Goal: Obtain resource: Obtain resource

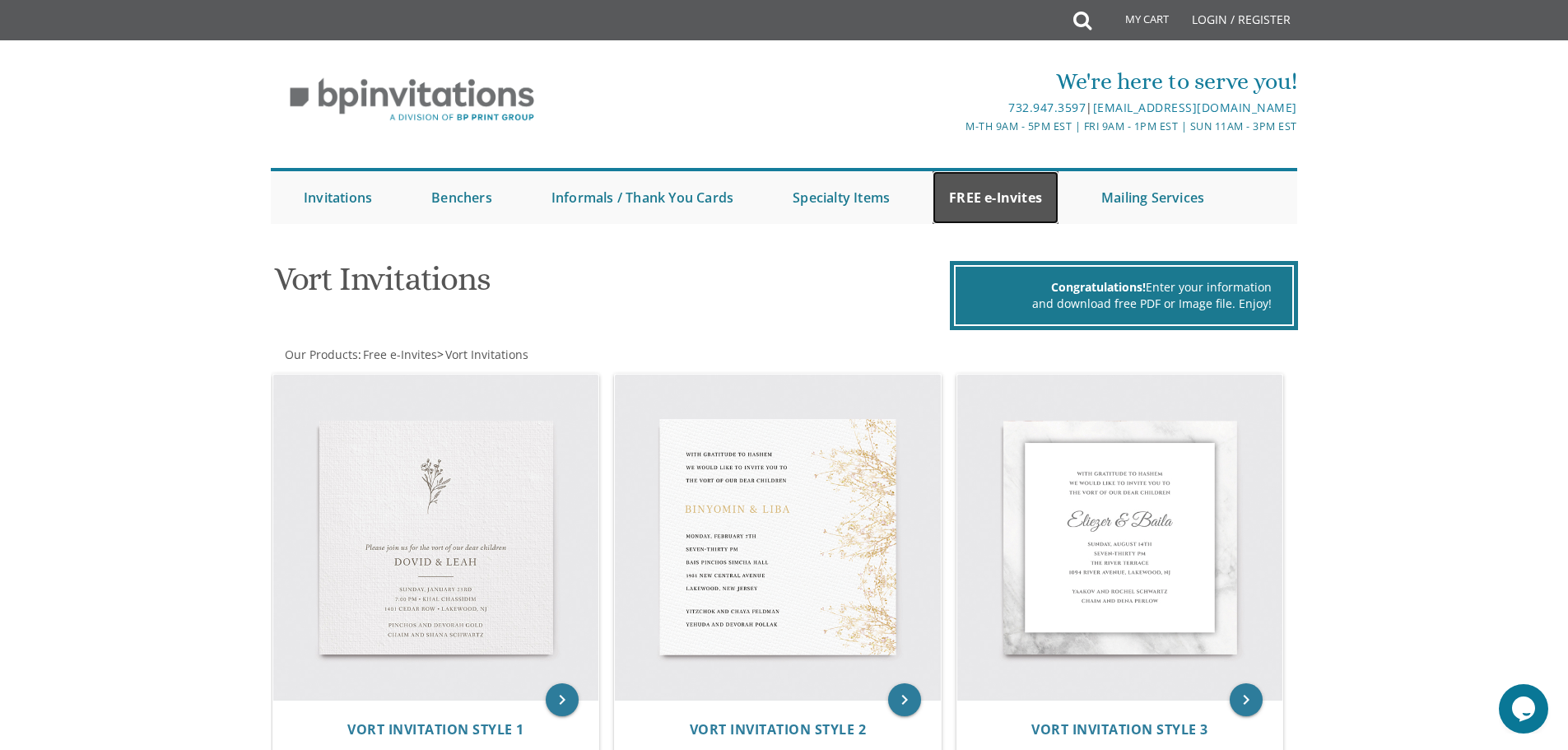
click at [955, 183] on link "FREE e-Invites" at bounding box center [996, 198] width 126 height 53
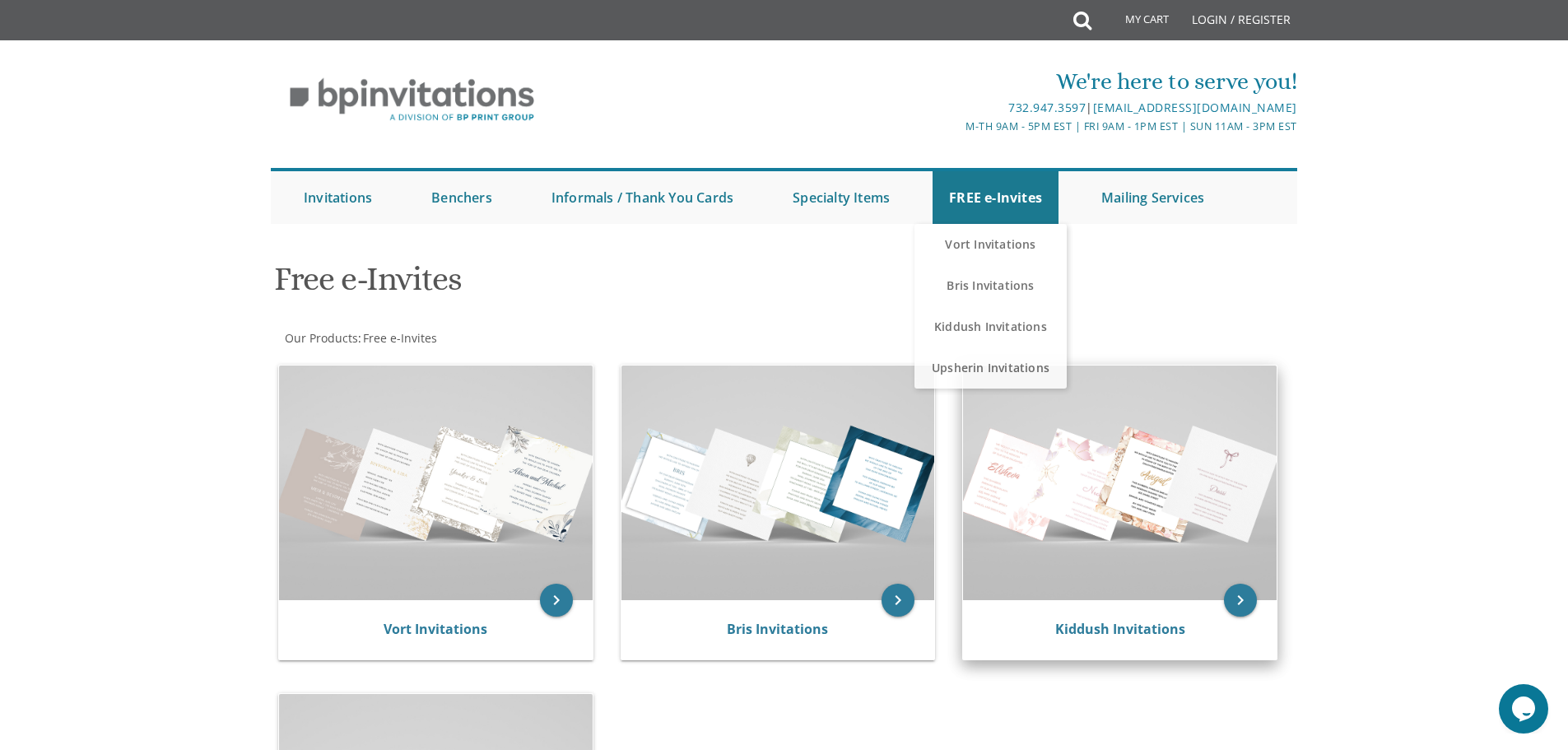
click at [1026, 594] on img at bounding box center [1120, 483] width 313 height 234
click at [1077, 625] on link "Kiddush Invitations" at bounding box center [1120, 629] width 130 height 18
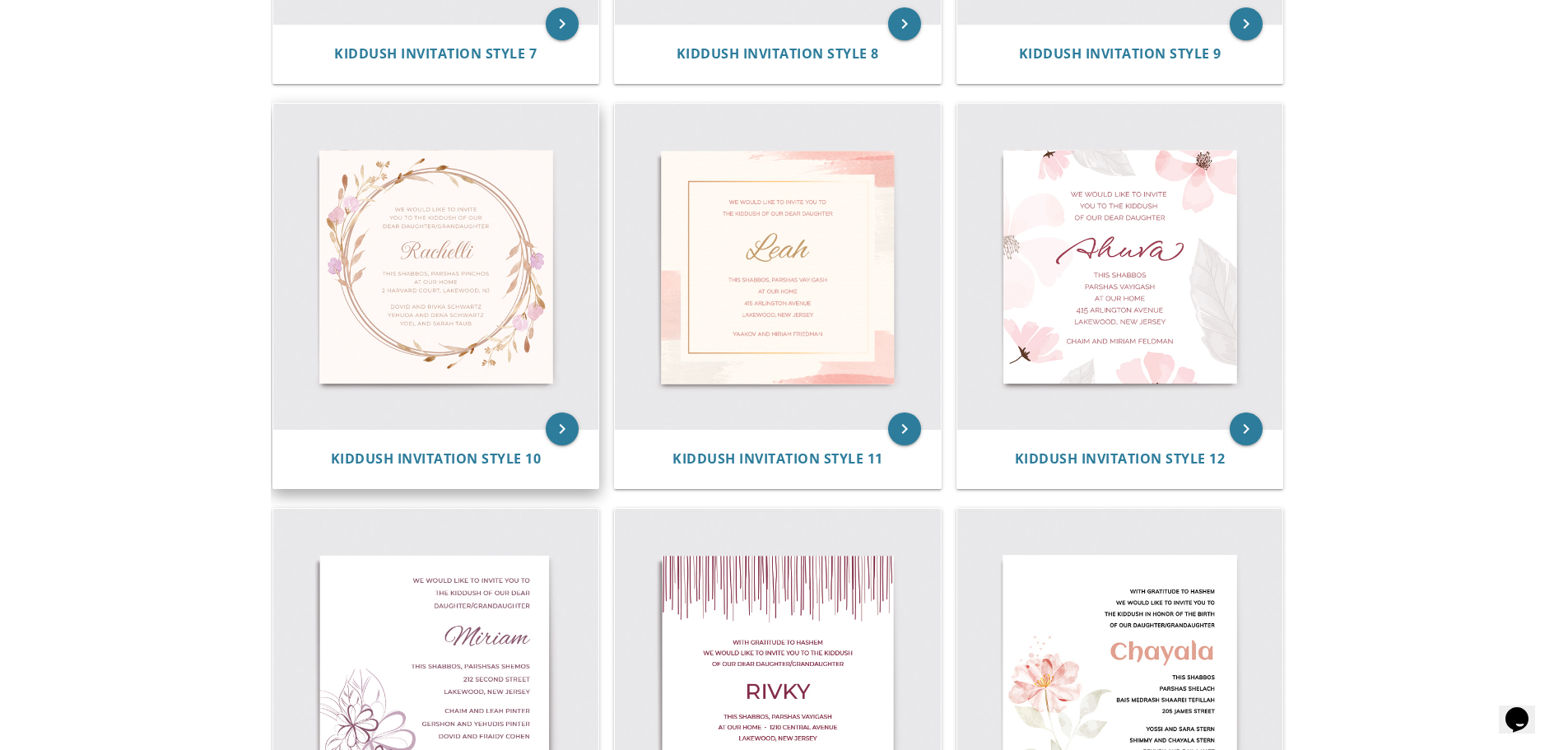
scroll to position [1388, 0]
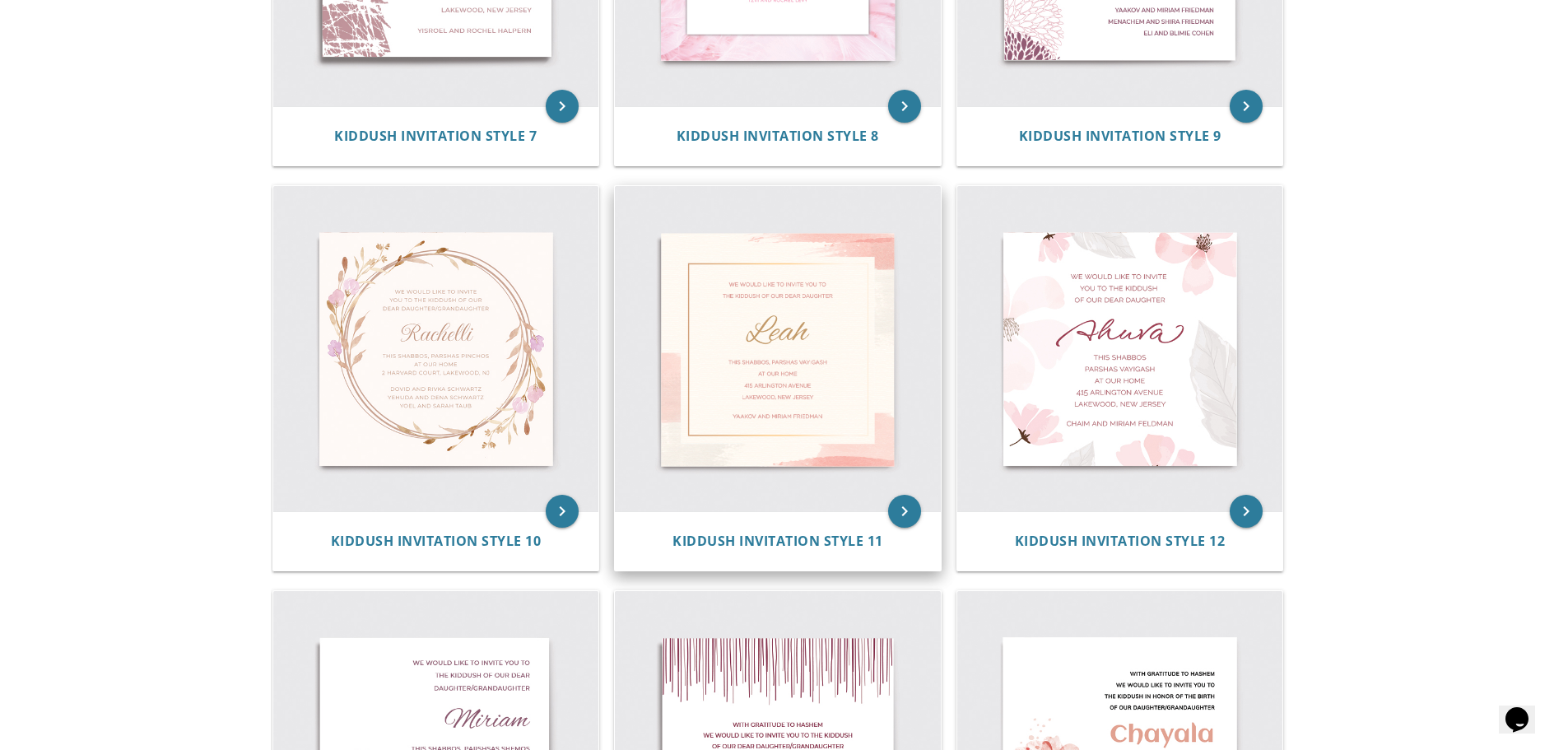
click at [711, 309] on img at bounding box center [778, 349] width 326 height 326
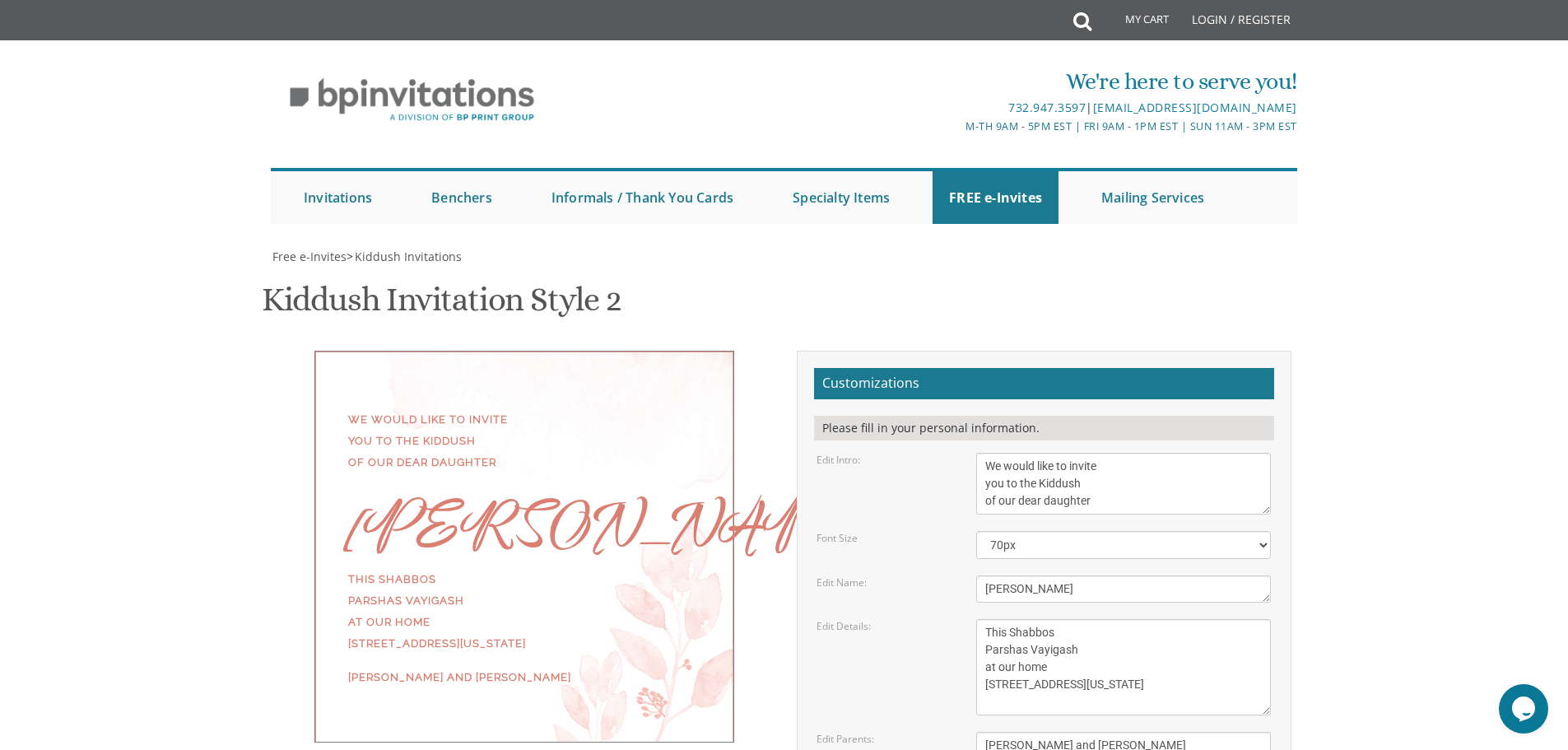
scroll to position [165, 0]
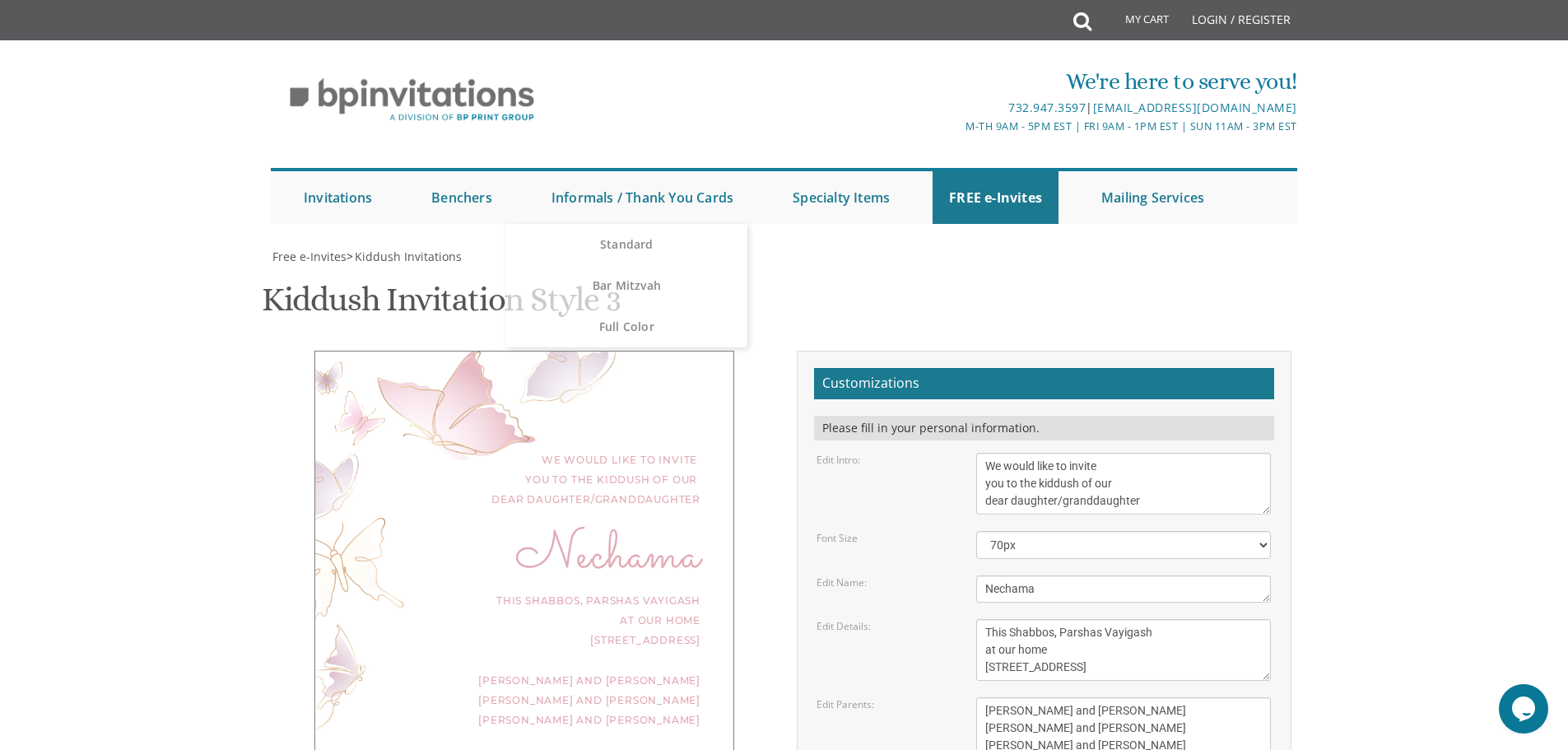
scroll to position [82, 0]
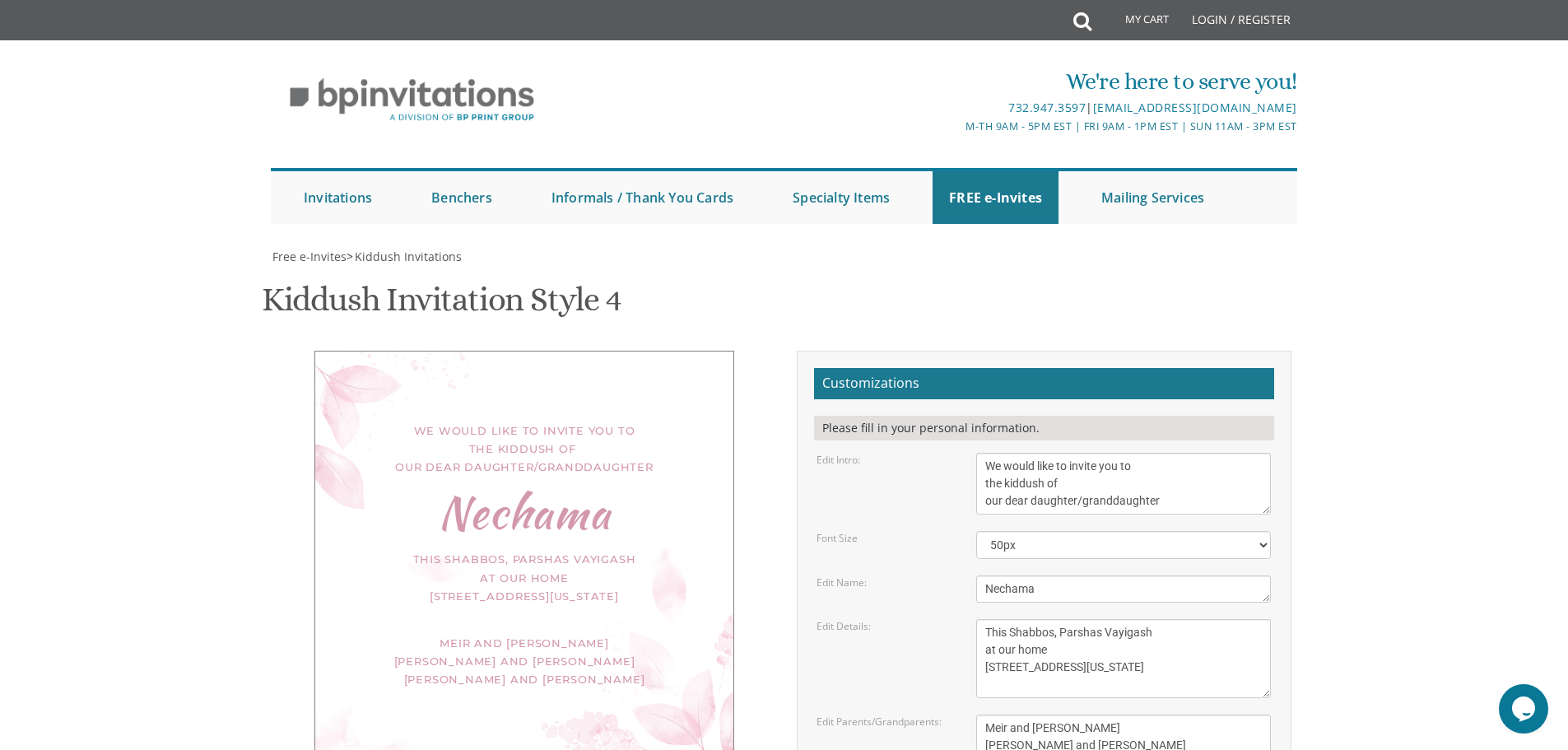
scroll to position [165, 0]
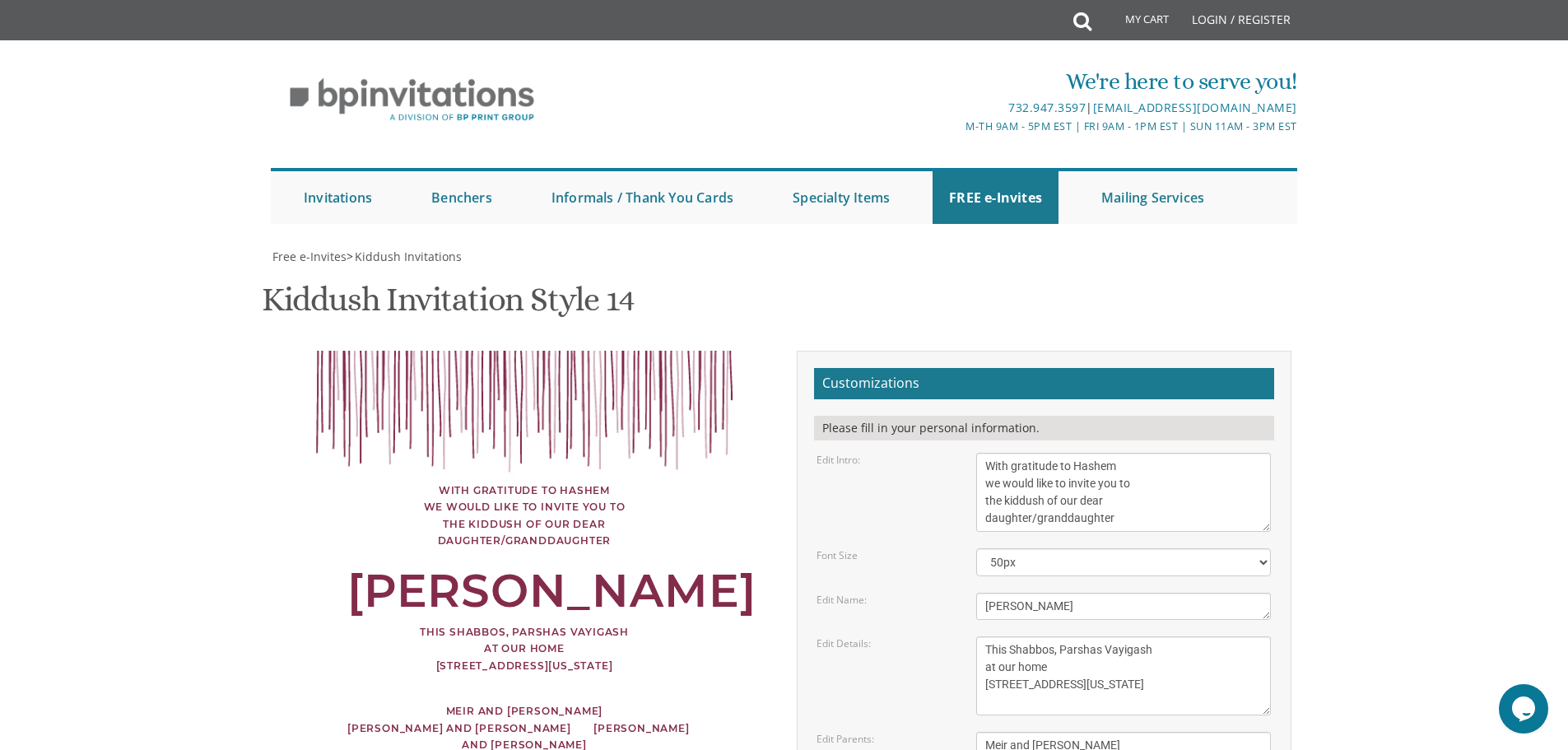
scroll to position [165, 0]
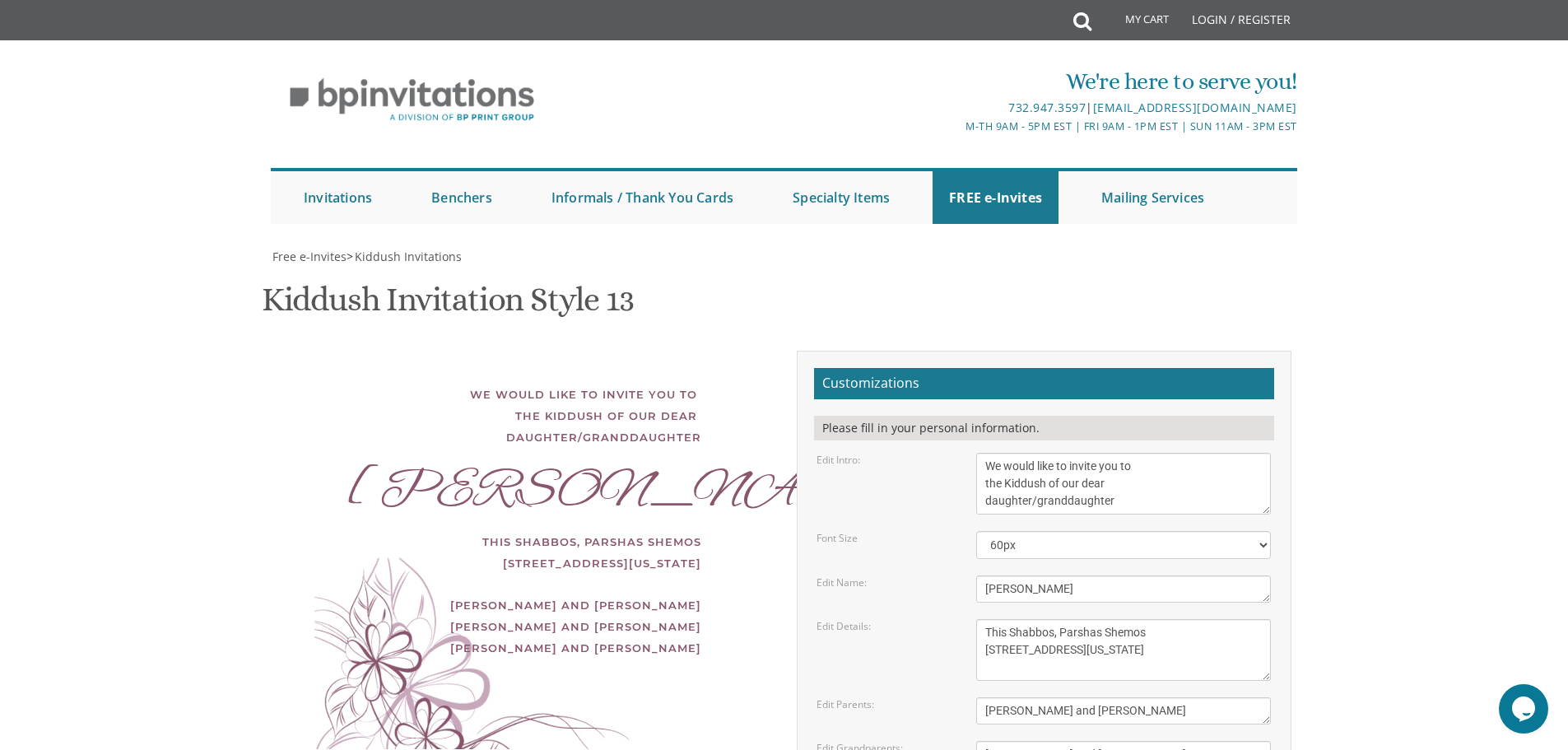
scroll to position [165, 0]
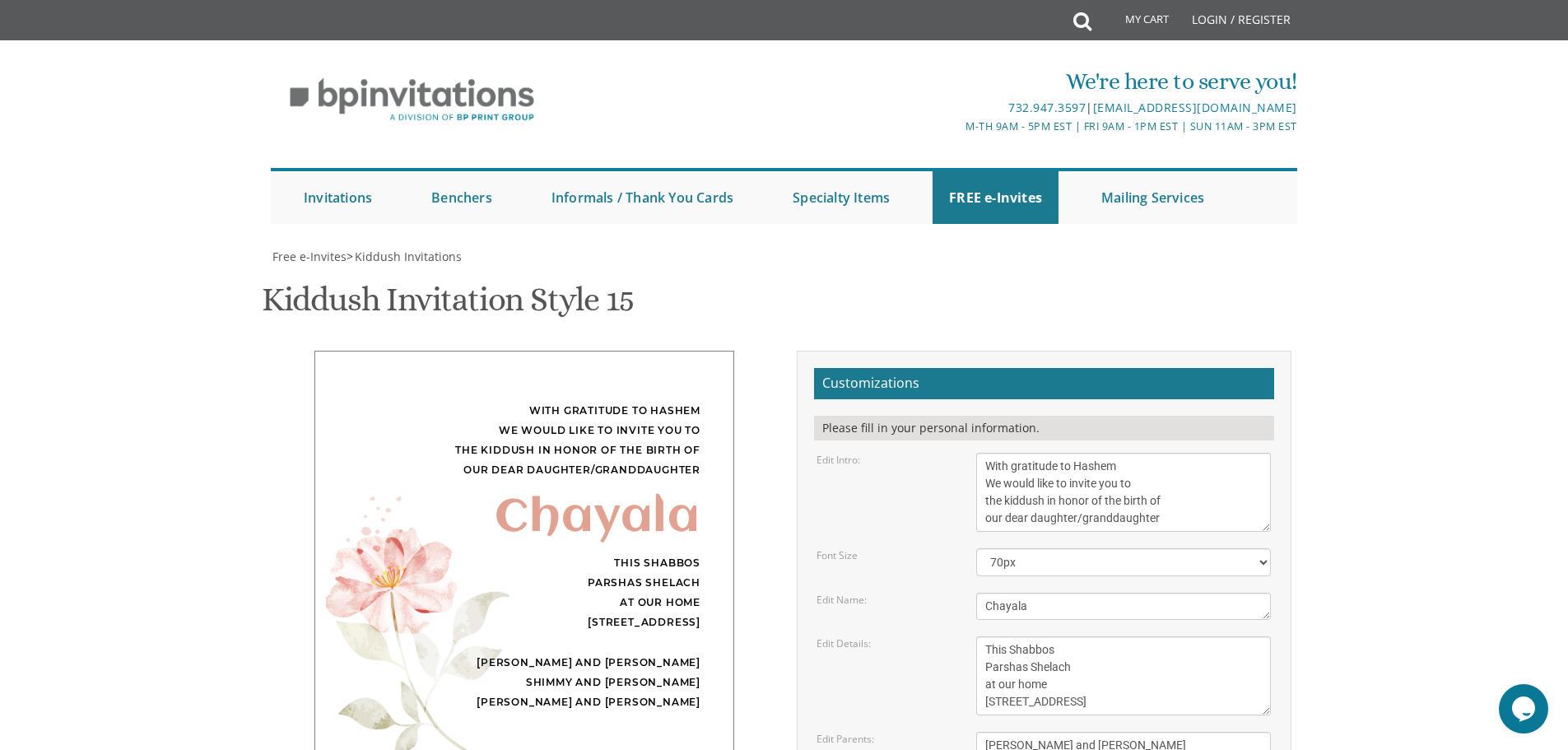
scroll to position [165, 0]
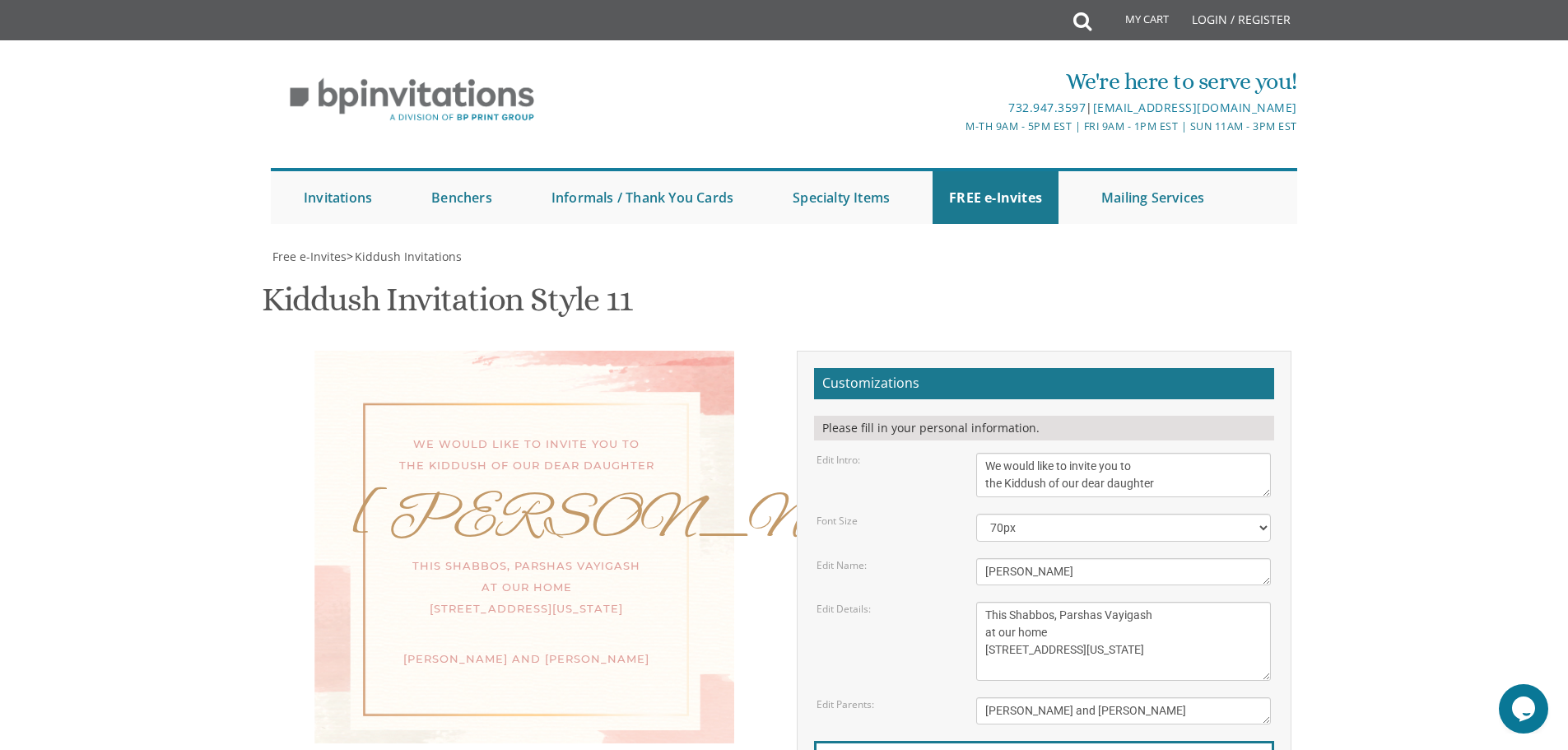
scroll to position [165, 0]
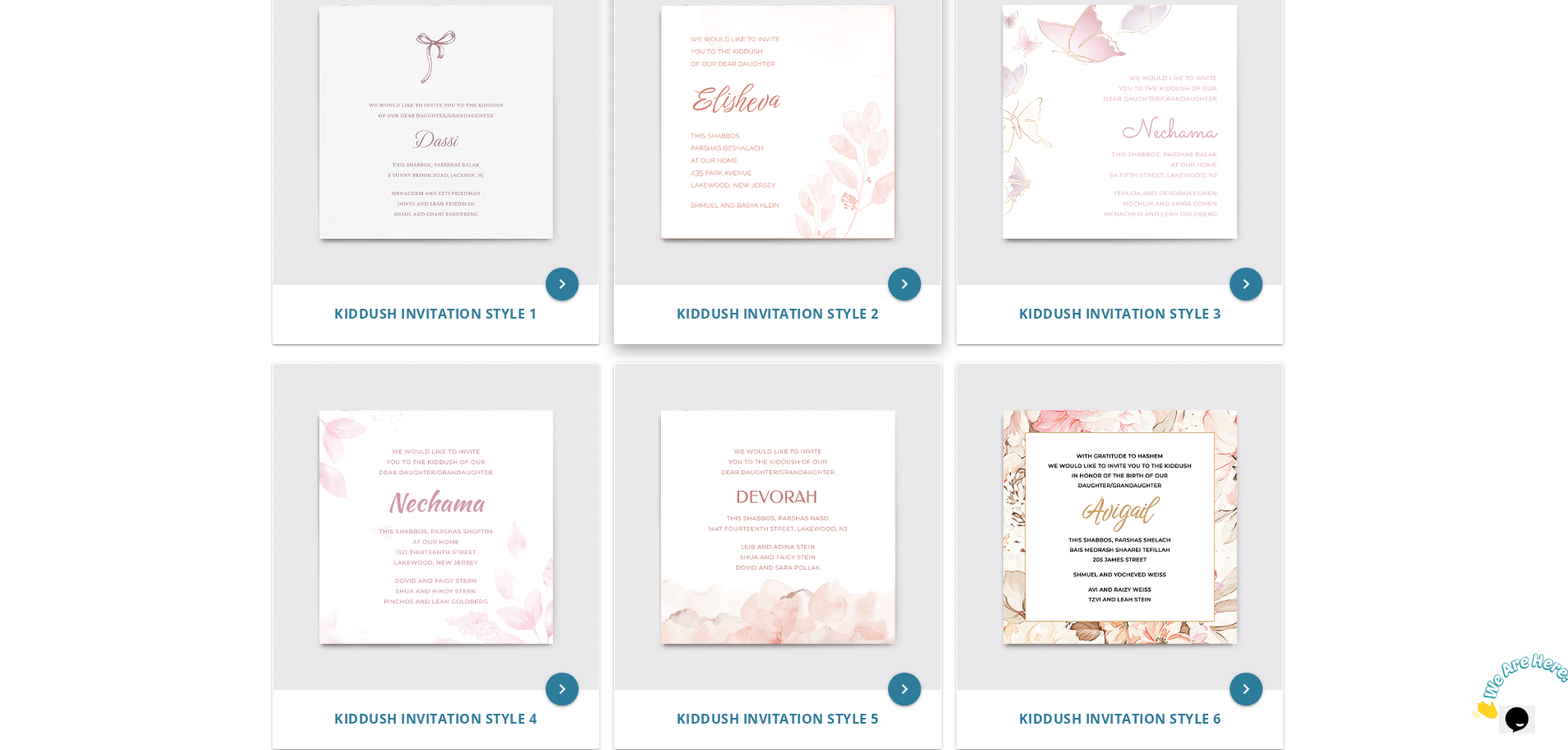
scroll to position [894, 0]
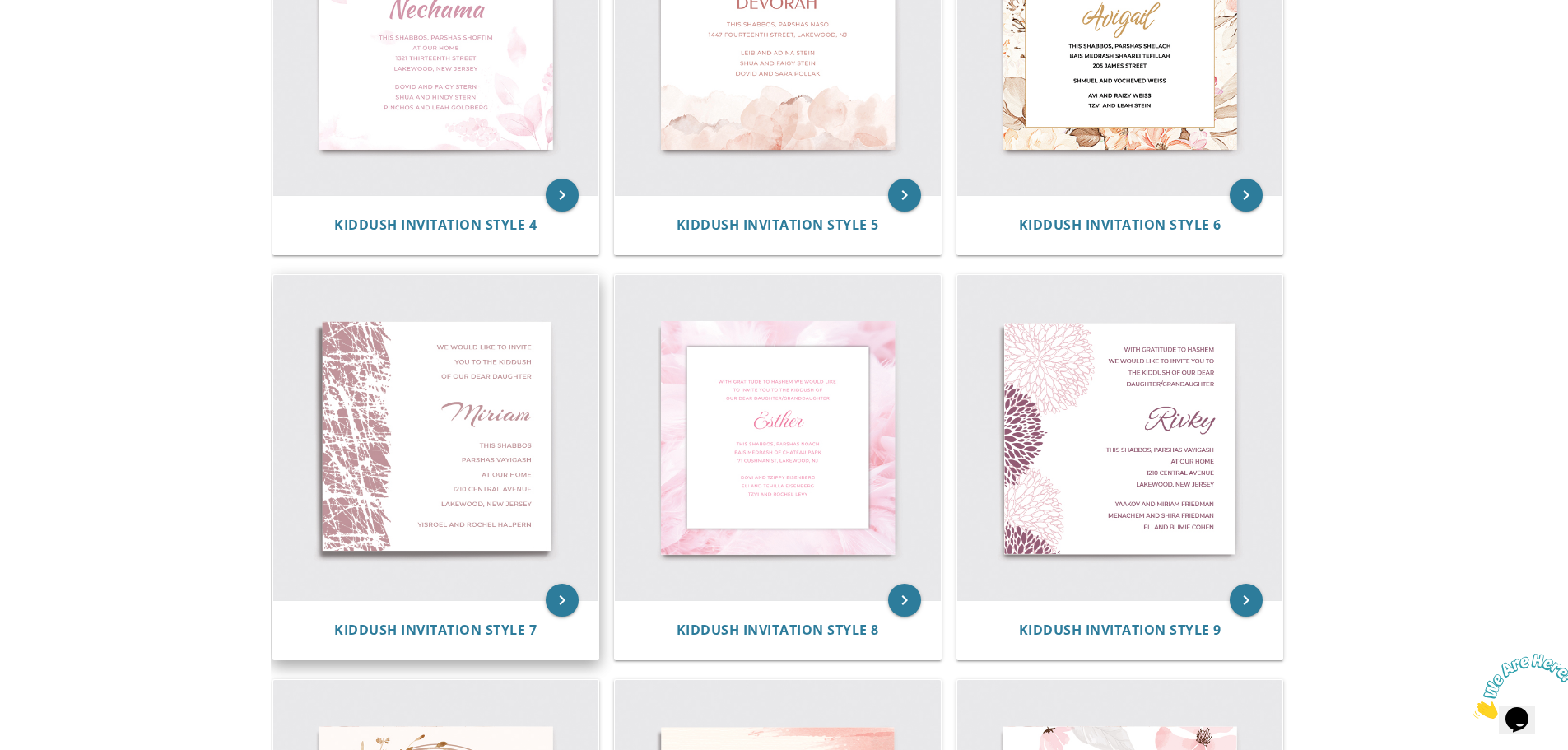
click at [484, 447] on img at bounding box center [436, 438] width 326 height 326
click at [503, 433] on img at bounding box center [436, 438] width 326 height 326
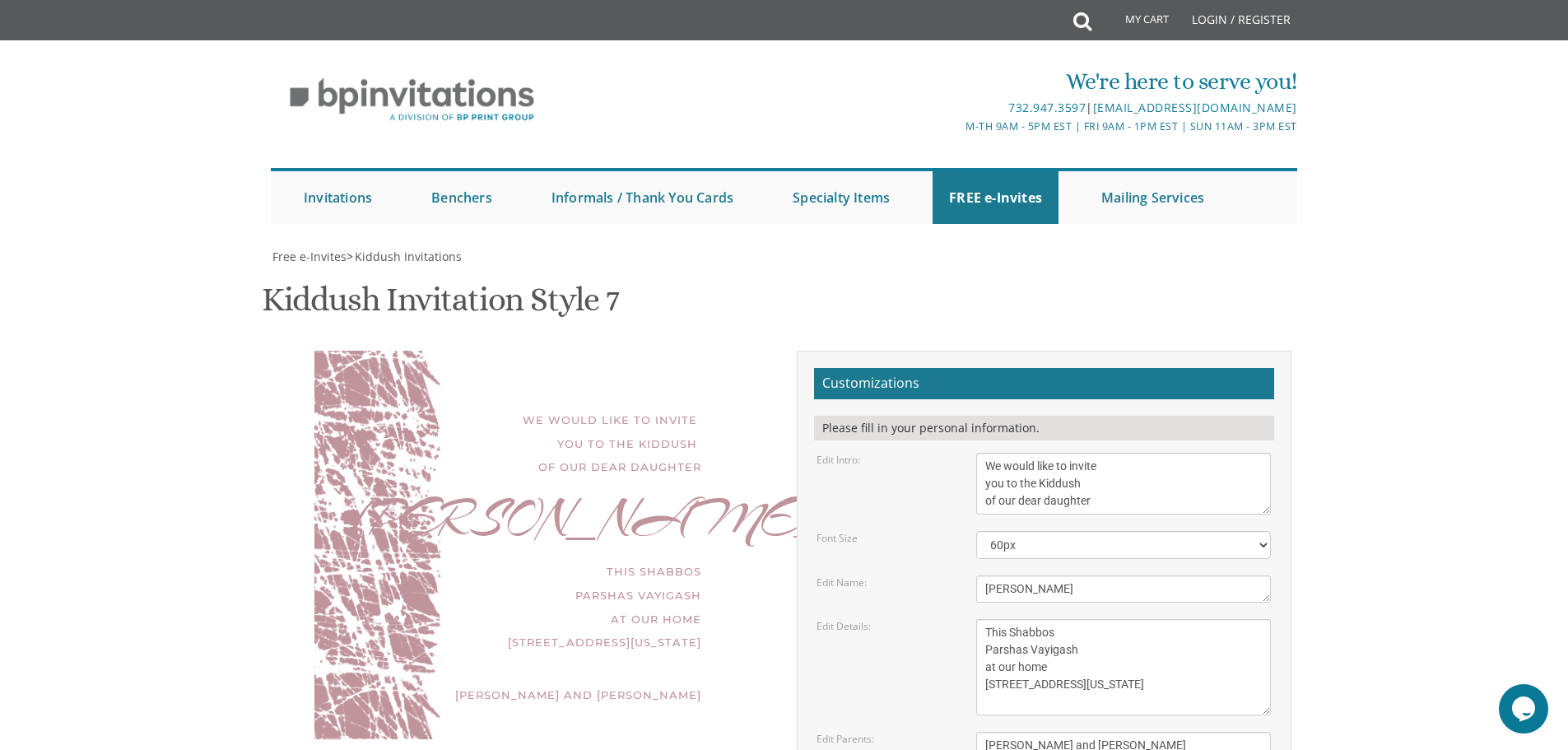
scroll to position [165, 0]
click at [1020, 576] on textarea "[PERSON_NAME]" at bounding box center [1123, 589] width 295 height 27
click at [1037, 619] on textarea "This Shabbos Parshas Vayigash at our home [STREET_ADDRESS][US_STATE]" at bounding box center [1123, 667] width 295 height 96
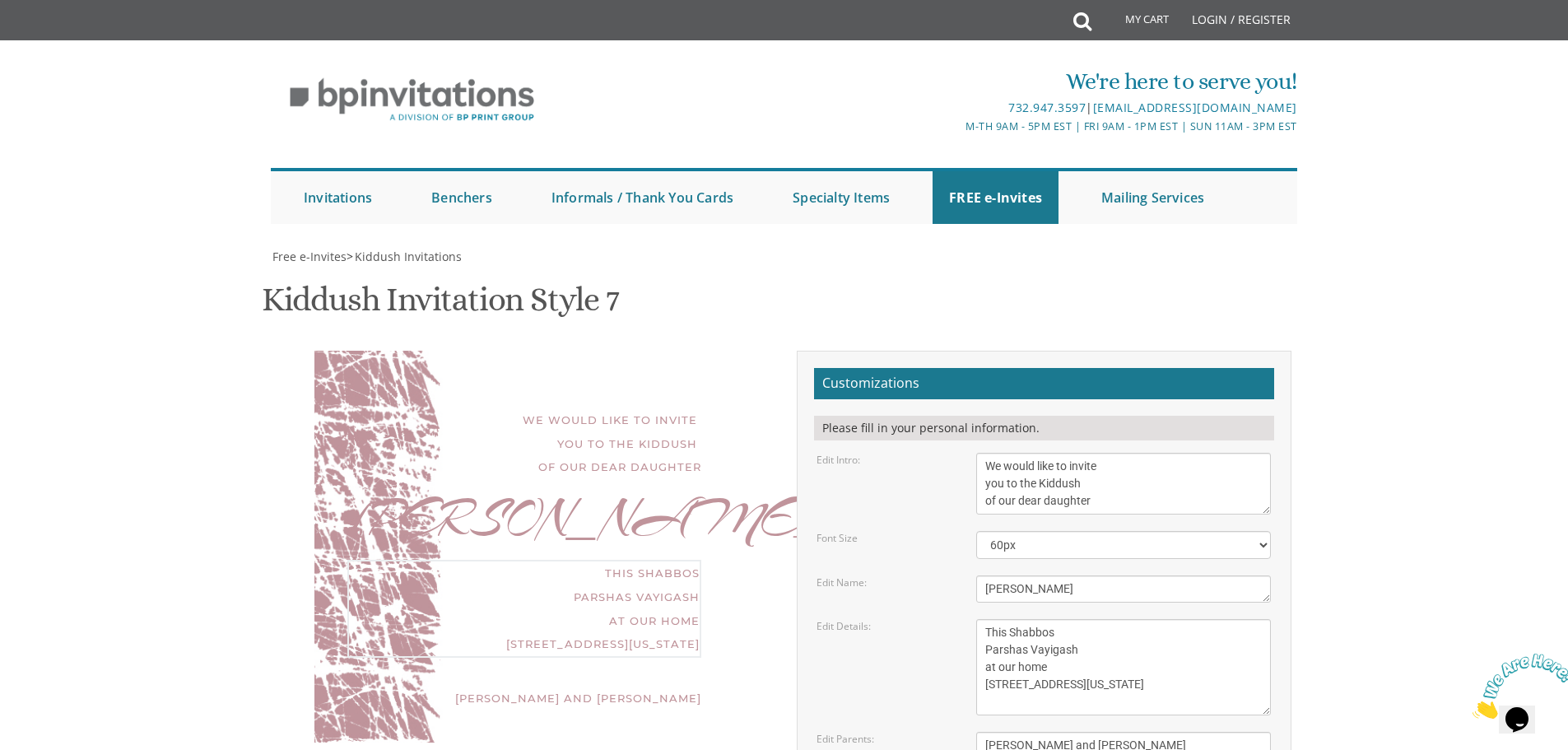
scroll to position [247, 0]
click at [1024, 576] on textarea "[PERSON_NAME]" at bounding box center [1123, 589] width 295 height 27
drag, startPoint x: 1172, startPoint y: 328, endPoint x: 1048, endPoint y: 362, distance: 128.6
click at [1048, 368] on form "Customizations Please fill in your personal information. Edit Intro: We would l…" at bounding box center [1044, 636] width 460 height 537
click at [1018, 576] on textarea "[PERSON_NAME]" at bounding box center [1123, 589] width 295 height 27
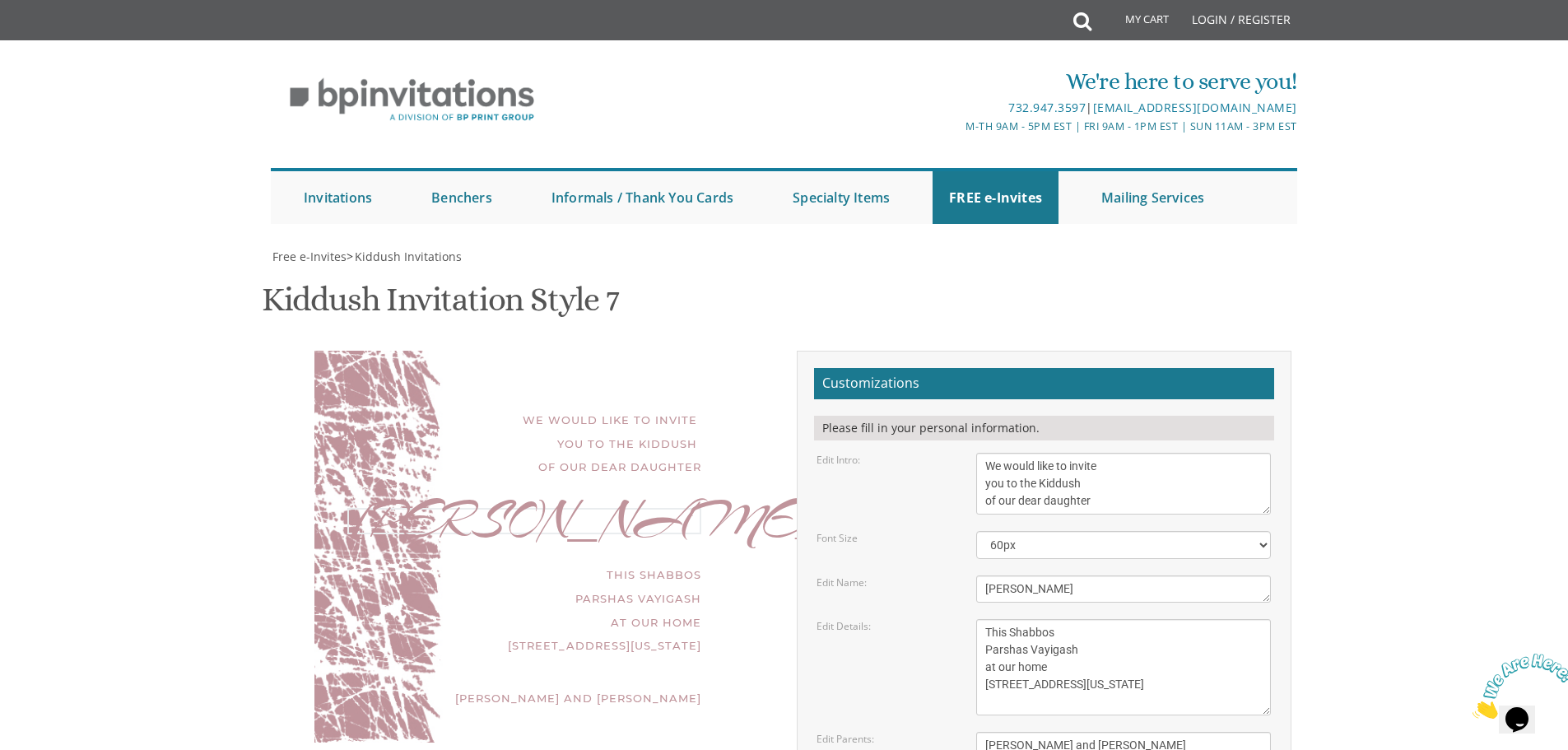
click at [1018, 576] on textarea "[PERSON_NAME]" at bounding box center [1123, 589] width 295 height 27
click at [1114, 619] on textarea "This Shabbos Parshas Vayigash at our home [STREET_ADDRESS][US_STATE]" at bounding box center [1123, 667] width 295 height 96
click at [990, 576] on textarea "[PERSON_NAME]" at bounding box center [1123, 589] width 295 height 27
click at [1015, 619] on textarea "This Shabbos Parshas Vayigash at our home [STREET_ADDRESS][US_STATE]" at bounding box center [1123, 667] width 295 height 96
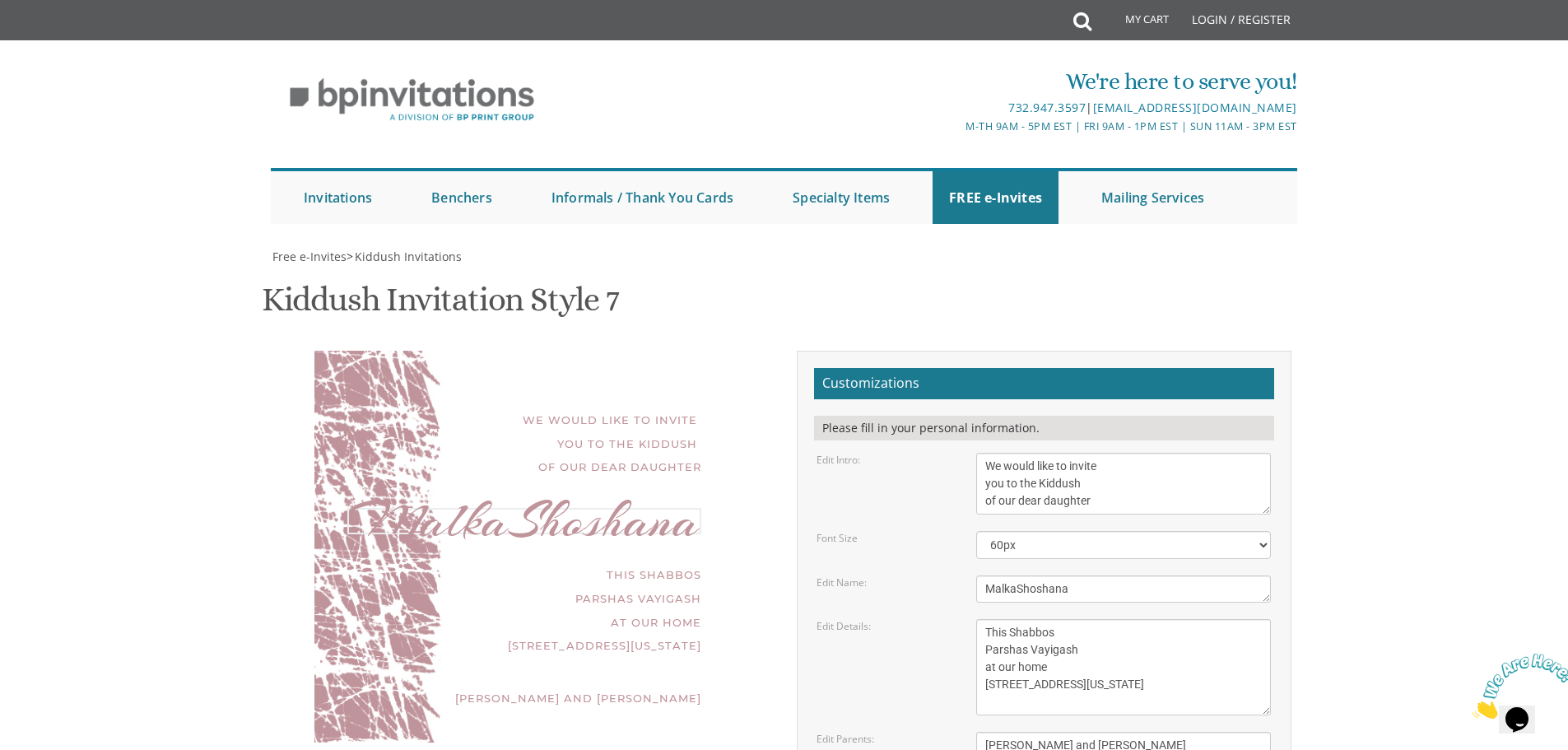
click at [1012, 576] on textarea "[PERSON_NAME]" at bounding box center [1123, 589] width 295 height 27
click at [1017, 576] on textarea "[PERSON_NAME]" at bounding box center [1123, 589] width 295 height 27
type textarea "[PERSON_NAME]"
click at [1047, 619] on textarea "This Shabbos Parshas Vayigash at our home [STREET_ADDRESS][US_STATE]" at bounding box center [1123, 667] width 295 height 96
click at [1048, 598] on textarea "[PERSON_NAME]" at bounding box center [1123, 589] width 295 height 27
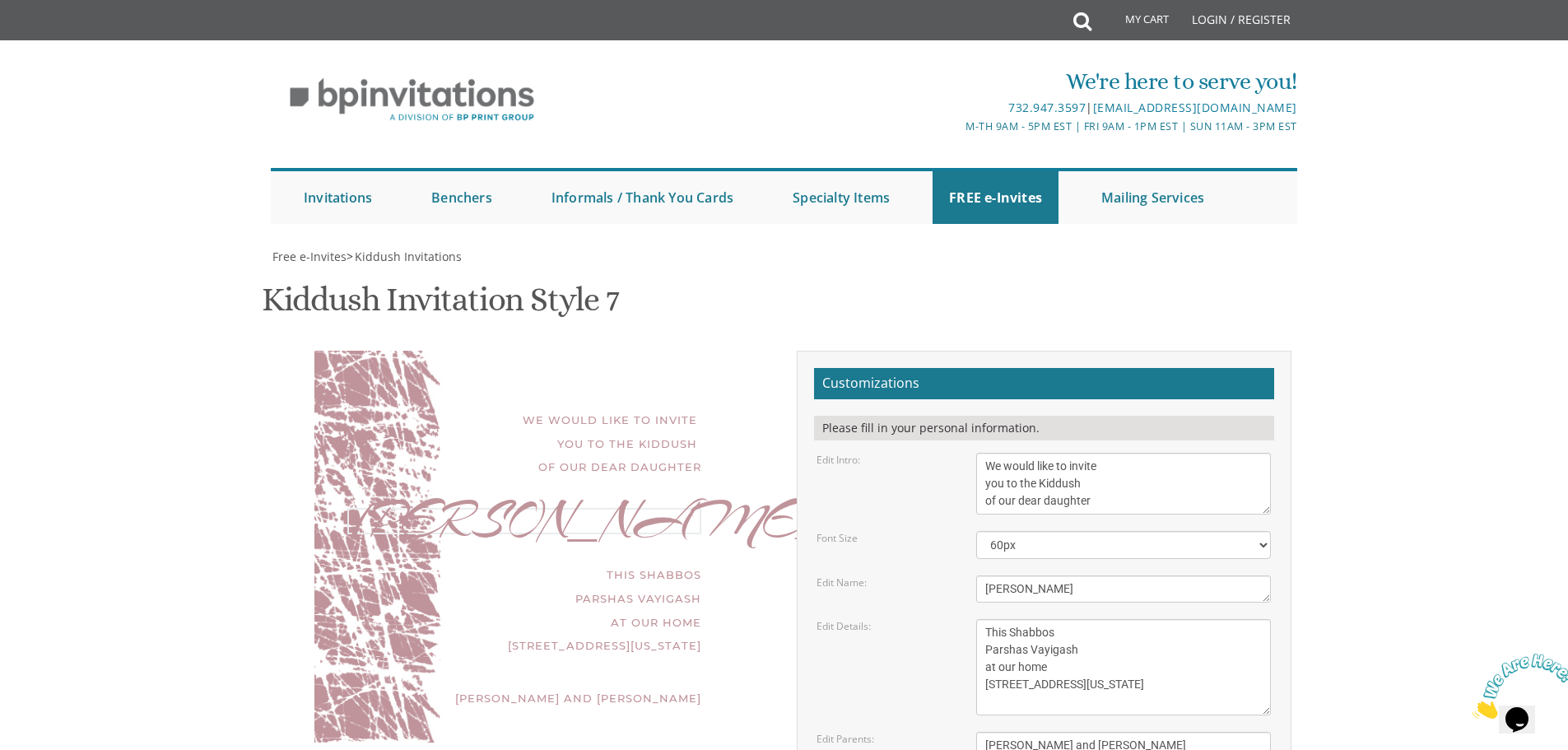
click at [1047, 592] on textarea "[PERSON_NAME]" at bounding box center [1123, 589] width 295 height 27
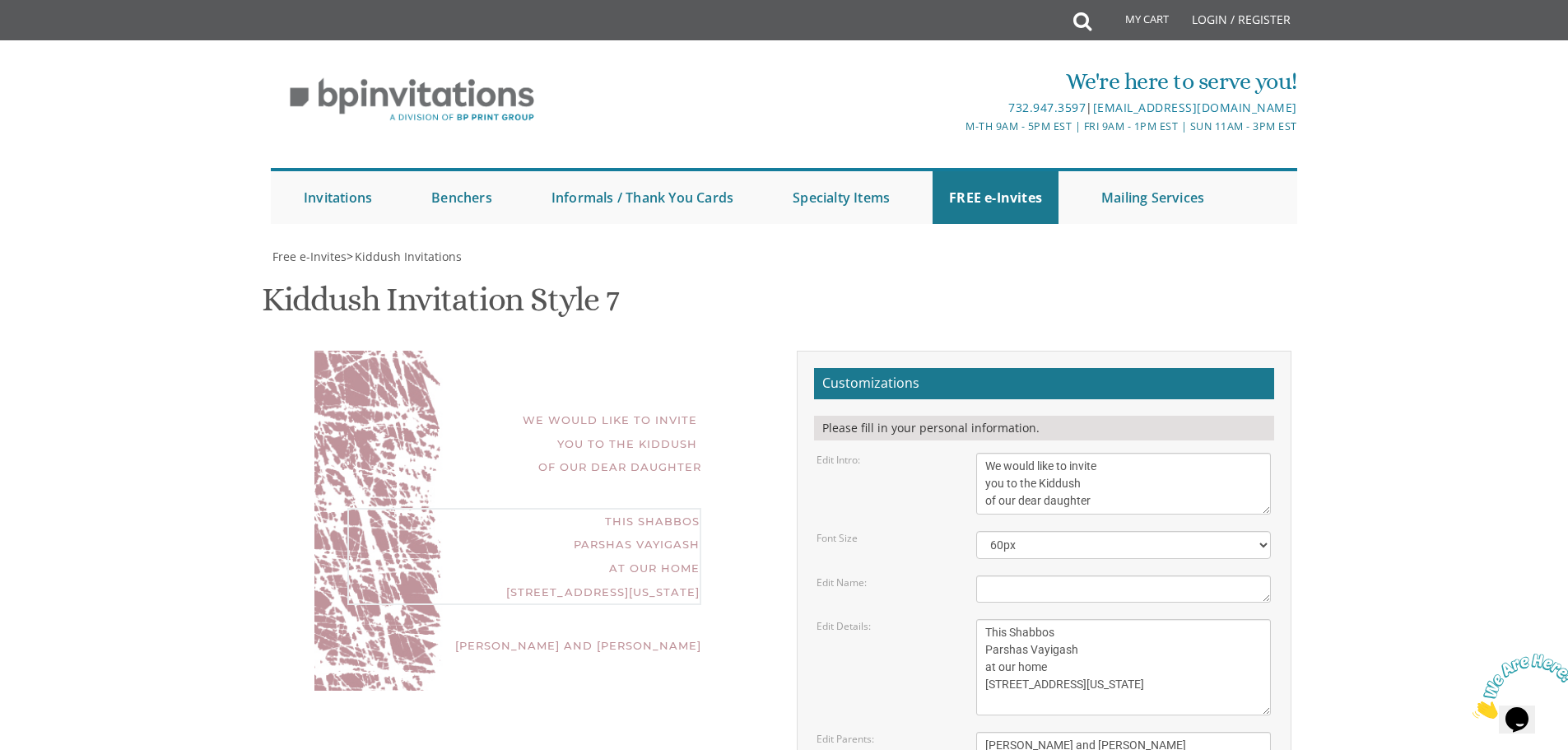
click at [1052, 628] on textarea "This Shabbos Parshas Vayigash at our home [STREET_ADDRESS][US_STATE]" at bounding box center [1123, 667] width 295 height 96
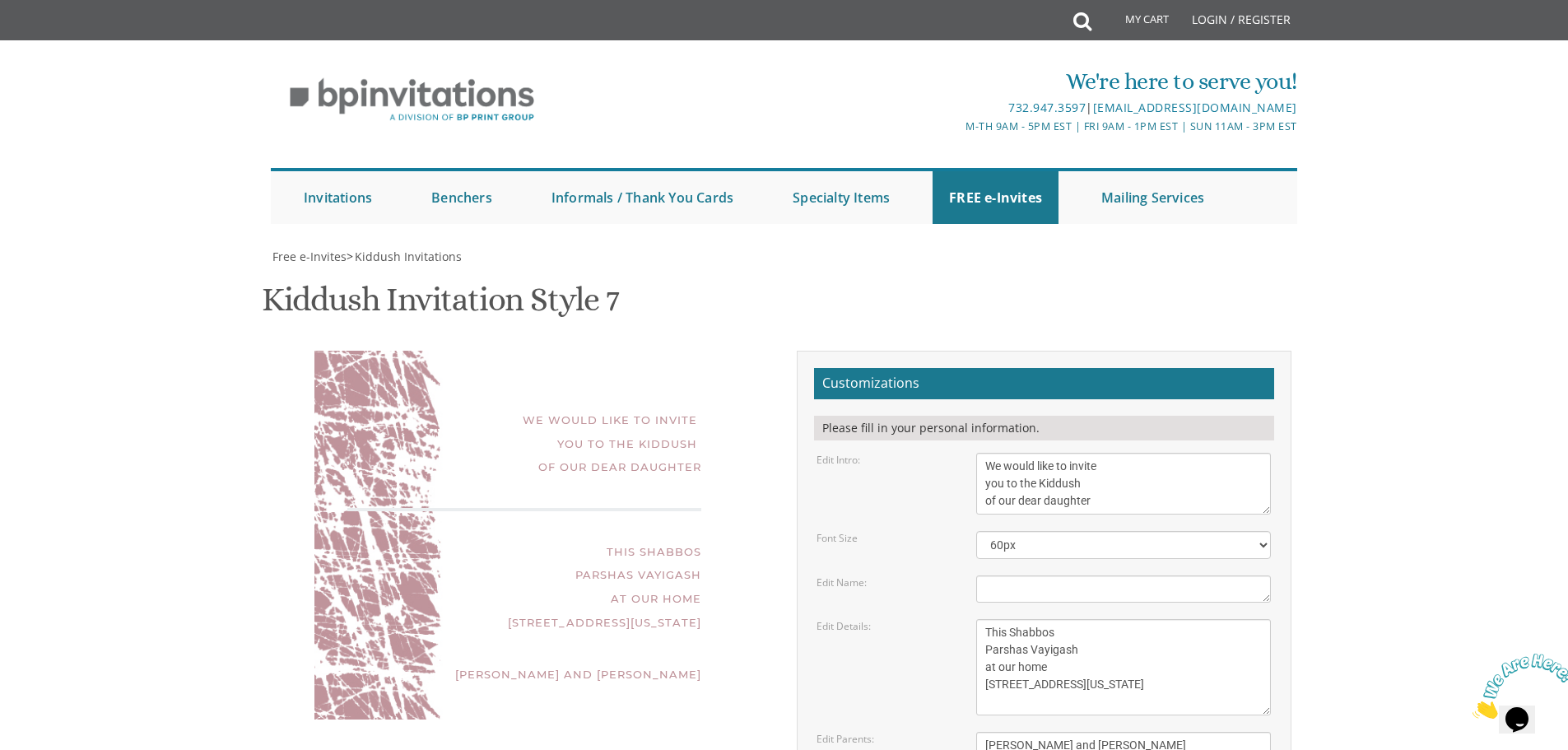
click at [1051, 576] on textarea "[PERSON_NAME]" at bounding box center [1123, 589] width 295 height 27
click at [1054, 619] on textarea "This Shabbos Parshas Vayigash at our home [STREET_ADDRESS][US_STATE]" at bounding box center [1123, 667] width 295 height 96
click at [1064, 619] on textarea "This Shabbos Parshas Vayigash at our home [STREET_ADDRESS][US_STATE]" at bounding box center [1123, 667] width 295 height 96
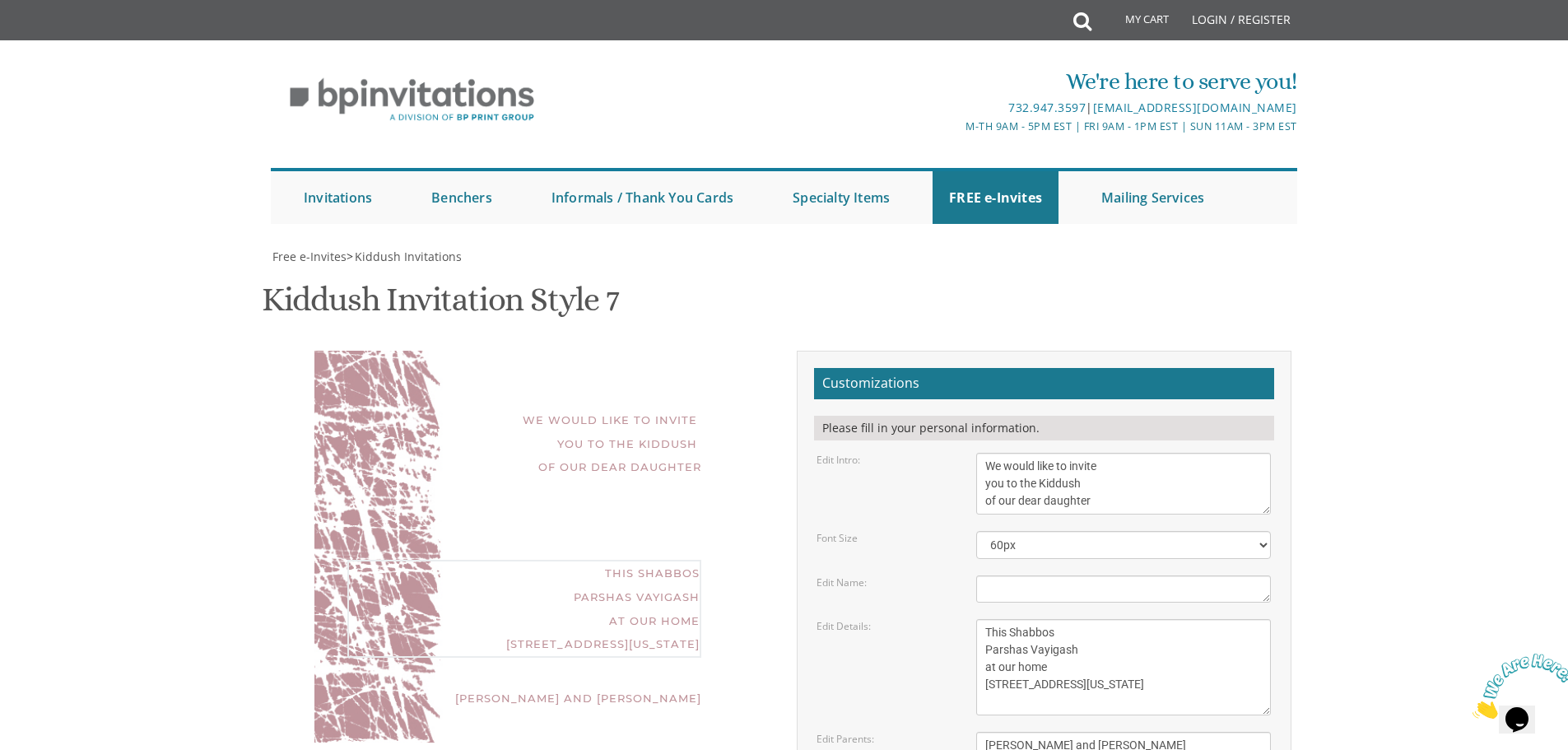
paste textarea "nitzavim"
click at [1032, 619] on textarea "This Shabbos Parshas Vayigash at our home [STREET_ADDRESS][US_STATE]" at bounding box center [1123, 667] width 295 height 96
type textarea "This Shabbos Parshas Nitzavim at our home [STREET_ADDRESS][US_STATE]"
click at [1014, 732] on textarea "[PERSON_NAME] and [PERSON_NAME]" at bounding box center [1123, 746] width 295 height 27
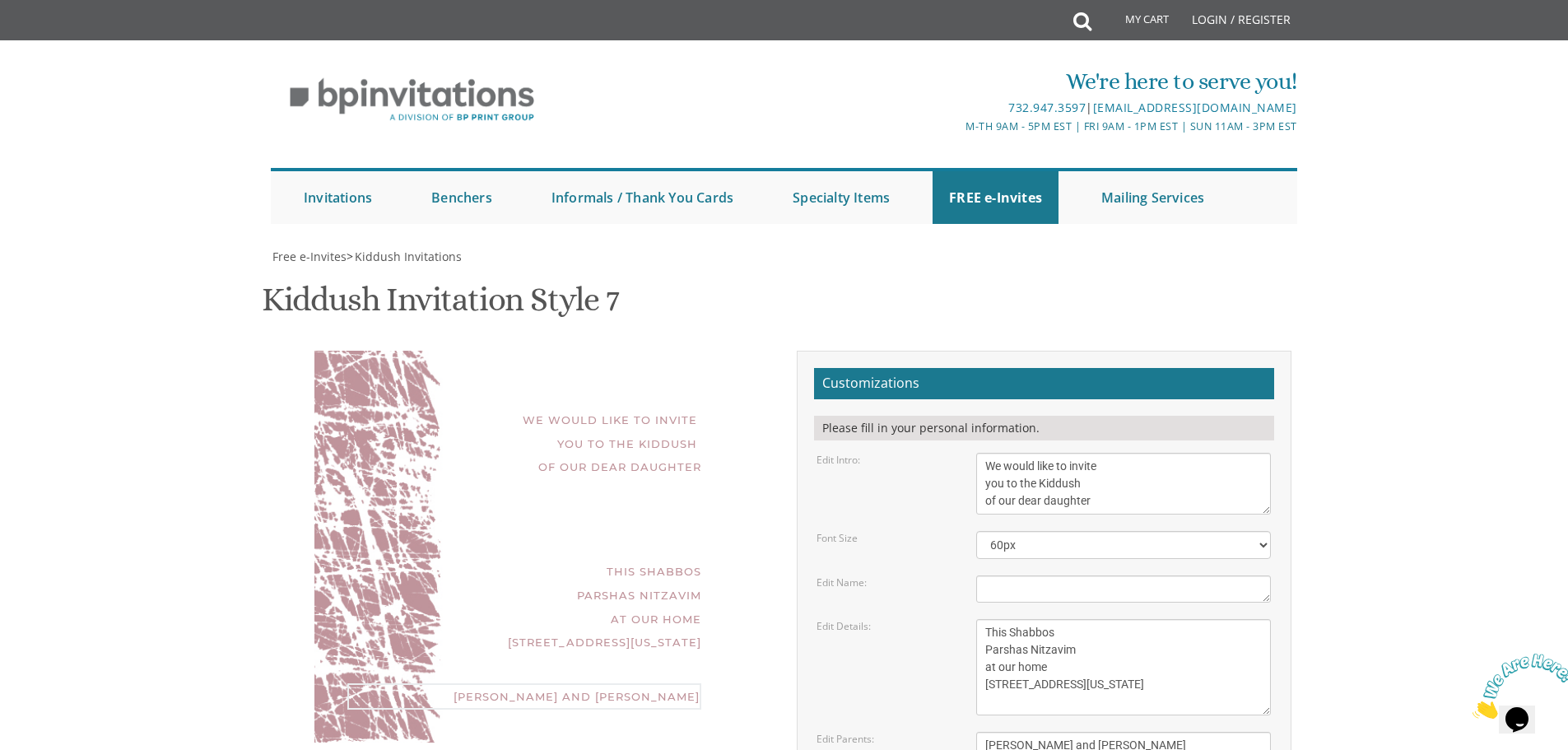
click at [1007, 732] on textarea "[PERSON_NAME] and [PERSON_NAME]" at bounding box center [1123, 746] width 295 height 27
click at [1058, 732] on textarea "[PERSON_NAME] and [PERSON_NAME]" at bounding box center [1123, 746] width 295 height 27
click at [1104, 732] on textarea "[PERSON_NAME] and [PERSON_NAME]" at bounding box center [1123, 746] width 295 height 27
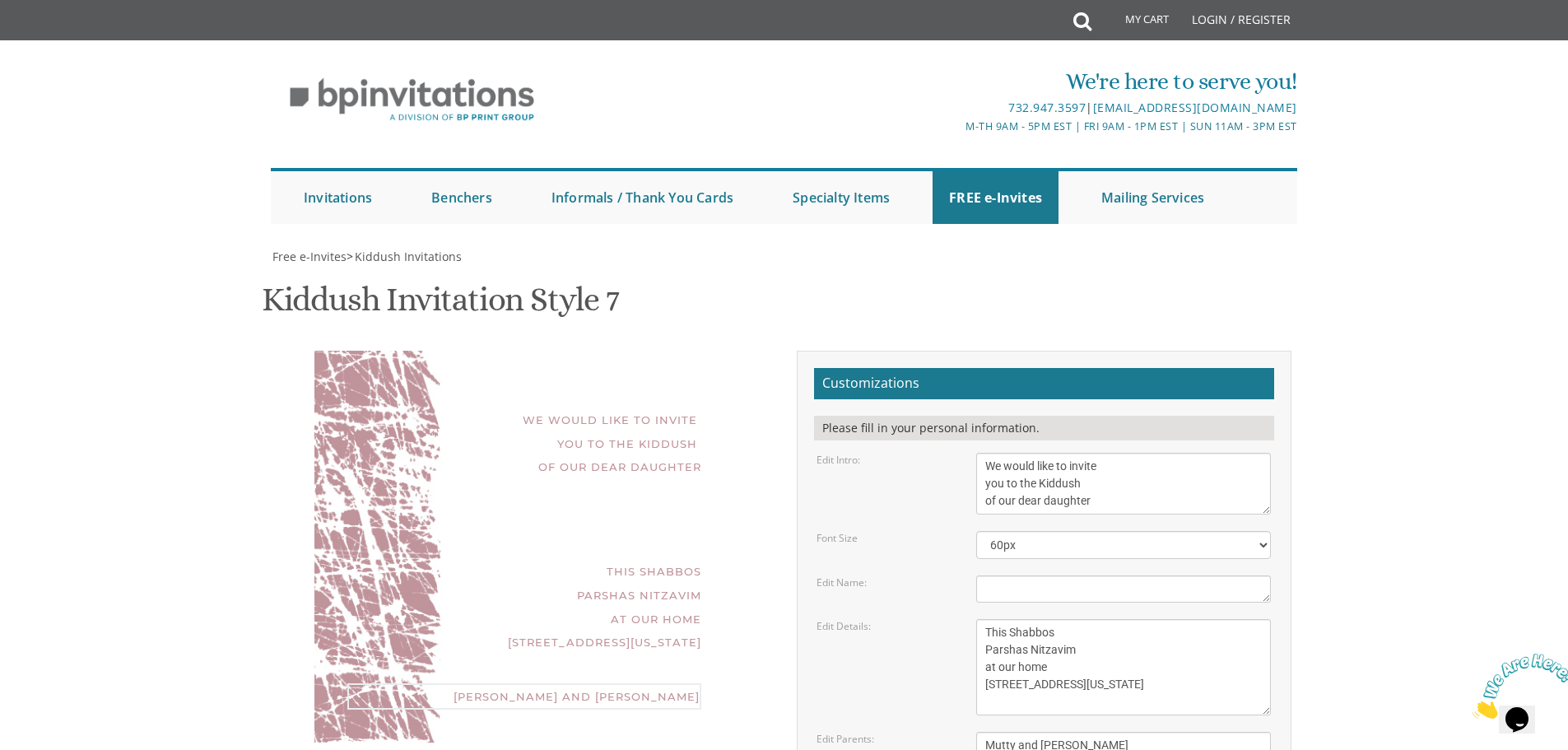
click at [1104, 732] on textarea "[PERSON_NAME] and [PERSON_NAME]" at bounding box center [1123, 746] width 295 height 27
type textarea "Mutty and [PERSON_NAME]"
click at [1004, 619] on textarea "This Shabbos Parshas Vayigash at our home [STREET_ADDRESS][US_STATE]" at bounding box center [1123, 667] width 295 height 96
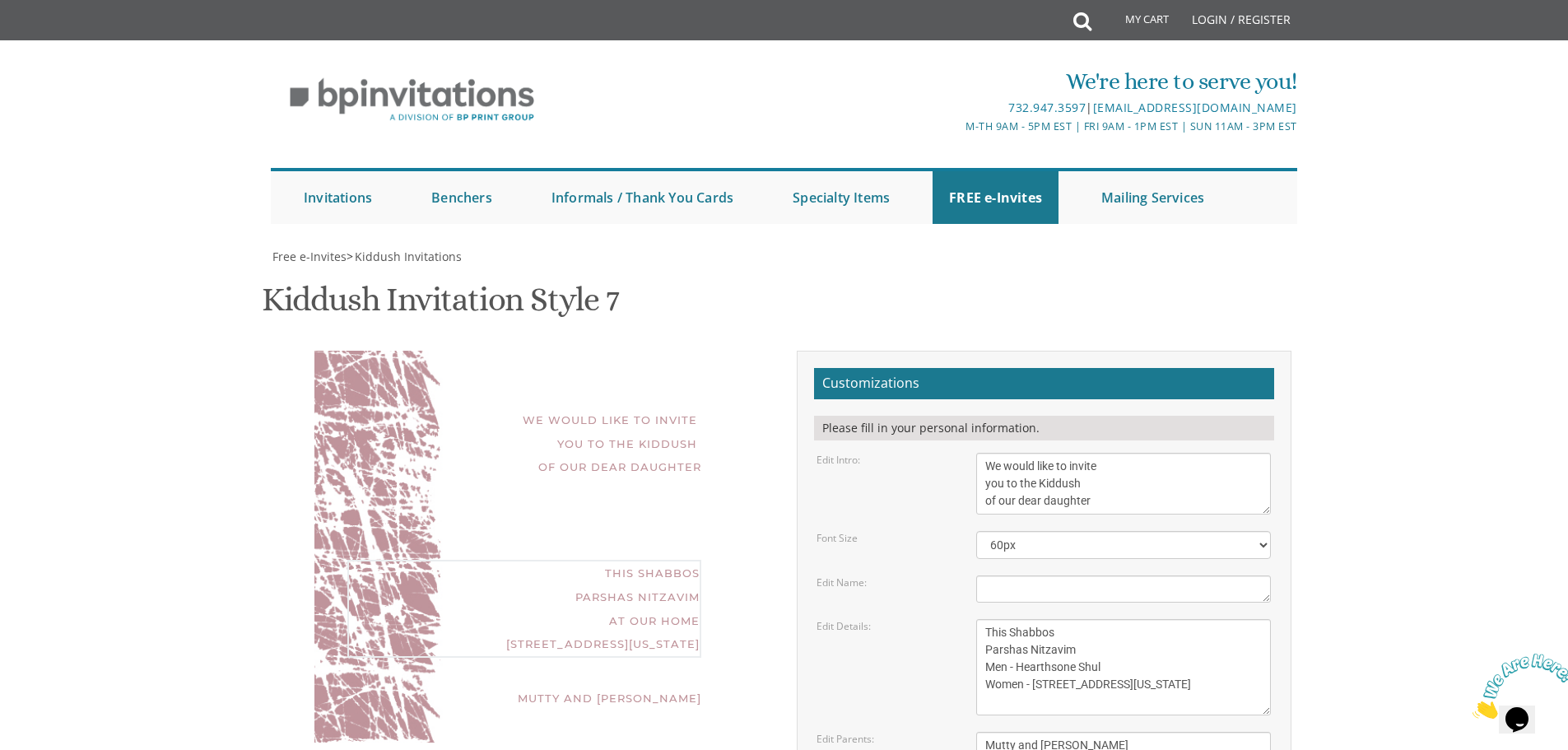
drag, startPoint x: 1159, startPoint y: 442, endPoint x: 1039, endPoint y: 435, distance: 120.2
click at [1039, 619] on textarea "This Shabbos Parshas Vayigash at our home [STREET_ADDRESS][US_STATE]" at bounding box center [1123, 667] width 295 height 96
click at [1128, 619] on textarea "This Shabbos Parshas Vayigash at our home [STREET_ADDRESS][US_STATE]" at bounding box center [1123, 667] width 295 height 96
click at [1059, 619] on textarea "This Shabbos Parshas Vayigash at our home [STREET_ADDRESS][US_STATE]" at bounding box center [1123, 667] width 295 height 96
click at [1122, 619] on textarea "This Shabbos Parshas Vayigash at our home [STREET_ADDRESS][US_STATE]" at bounding box center [1123, 667] width 295 height 96
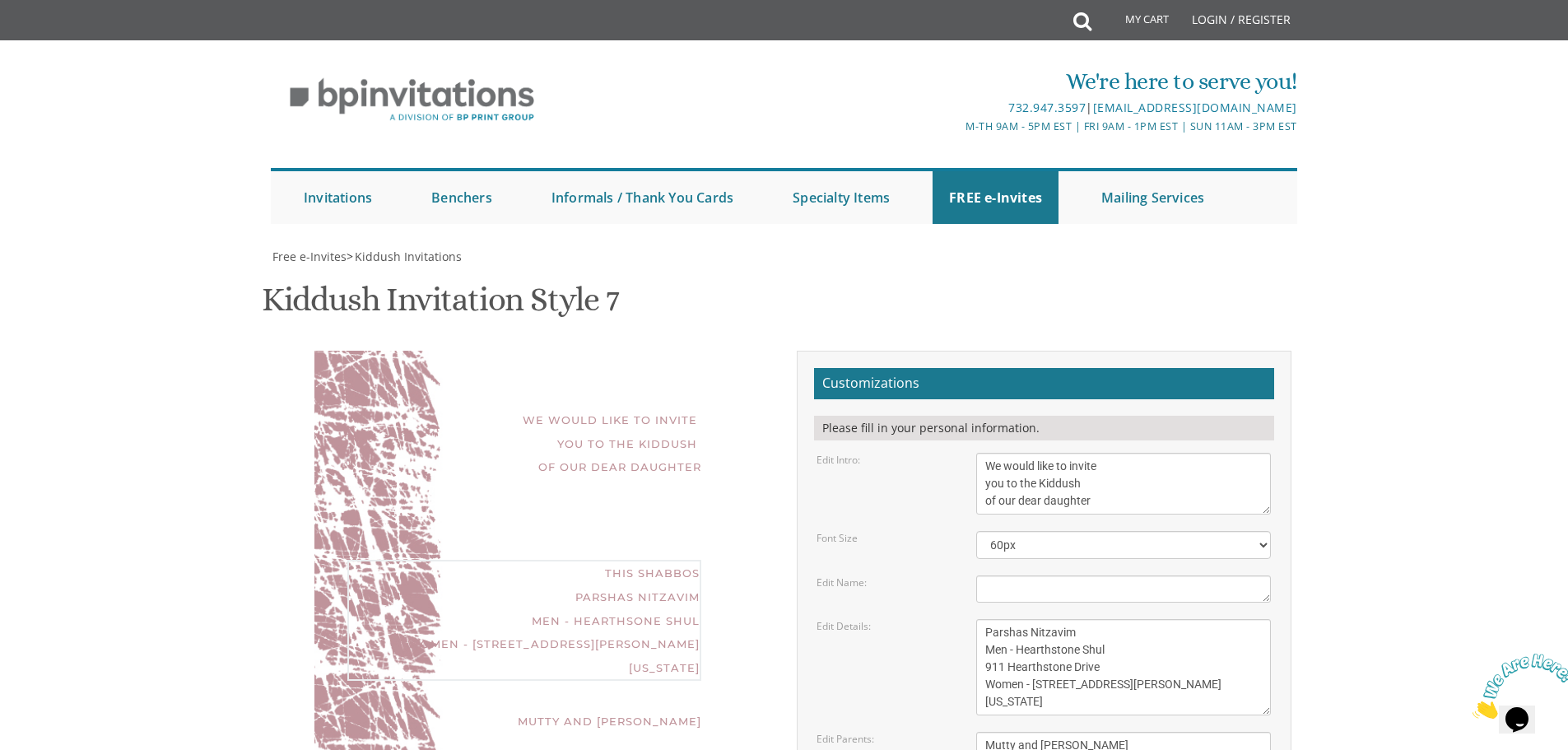
scroll to position [330, 0]
click at [1009, 619] on textarea "This Shabbos Parshas Vayigash at our home [STREET_ADDRESS][US_STATE]" at bounding box center [1123, 667] width 295 height 96
type textarea "This Shabbos Parshas Nitzavim Men - Hearthstone Shul 911 Hearthstone Drive Wome…"
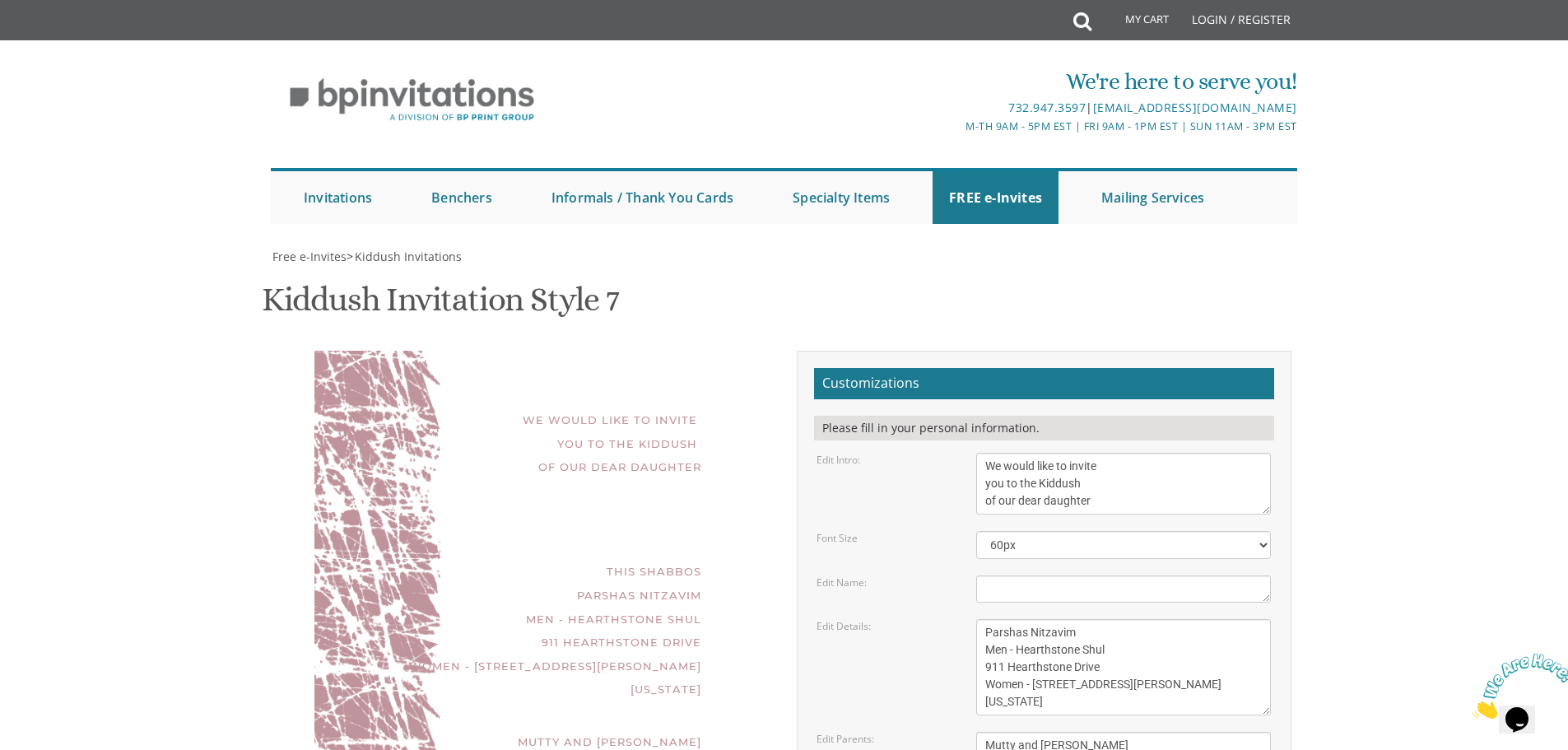
type input "[EMAIL_ADDRESS][DOMAIN_NAME]"
